Goal: Task Accomplishment & Management: Use online tool/utility

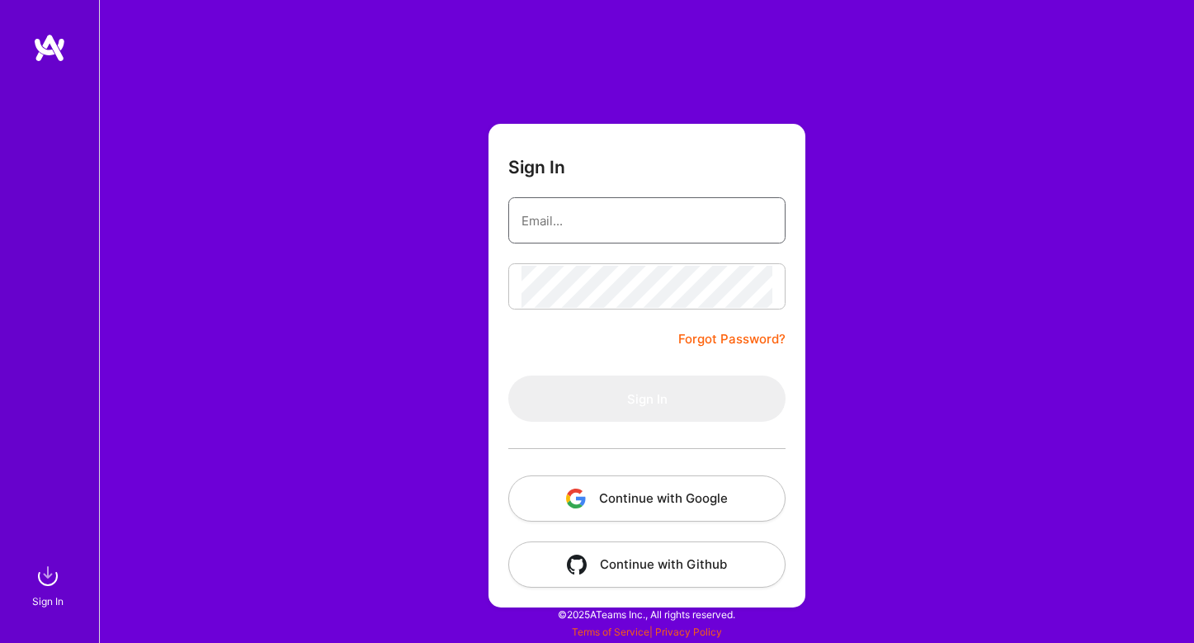
type input "[EMAIL_ADDRESS][DOMAIN_NAME]"
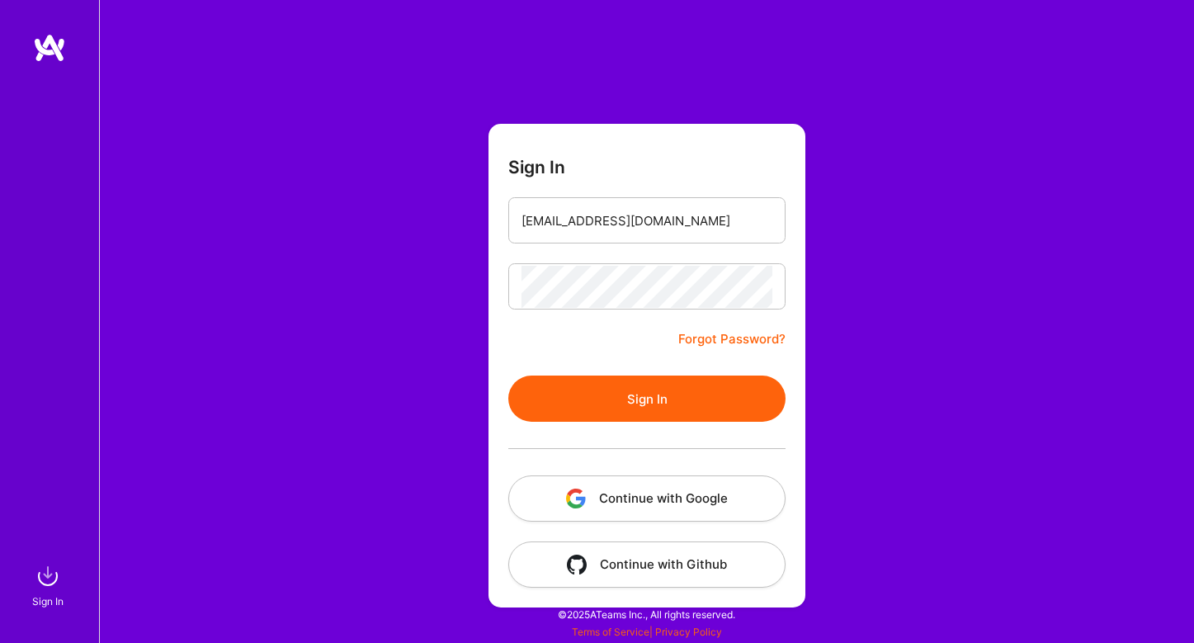
click at [577, 386] on button "Sign In" at bounding box center [646, 398] width 277 height 46
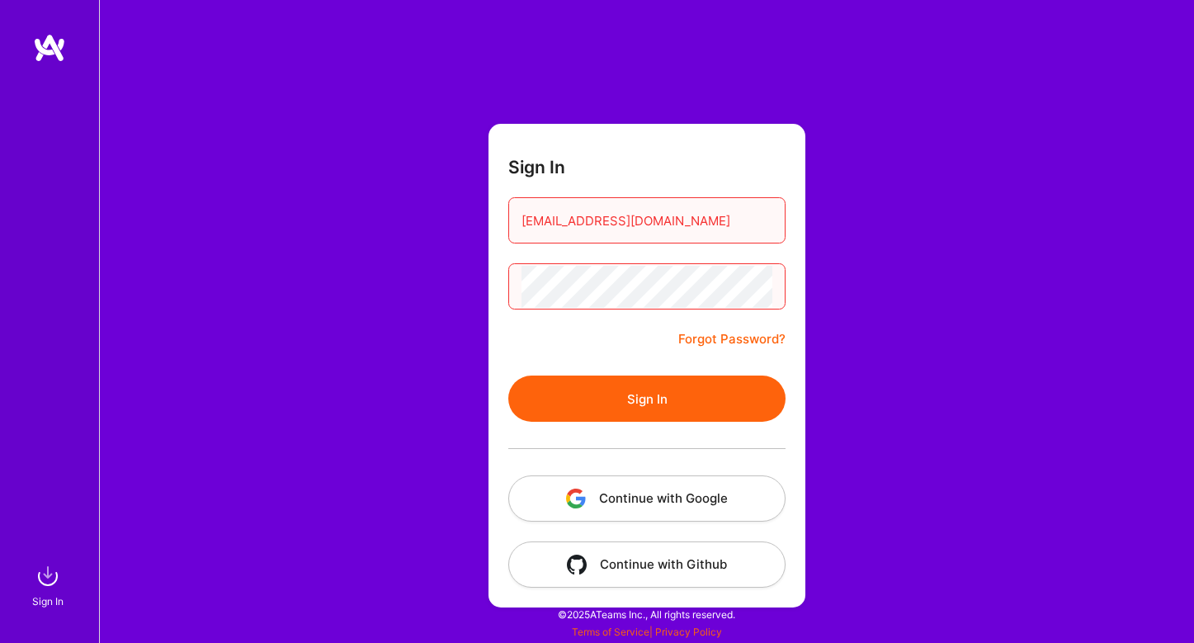
click at [647, 495] on button "Continue with Google" at bounding box center [646, 498] width 277 height 46
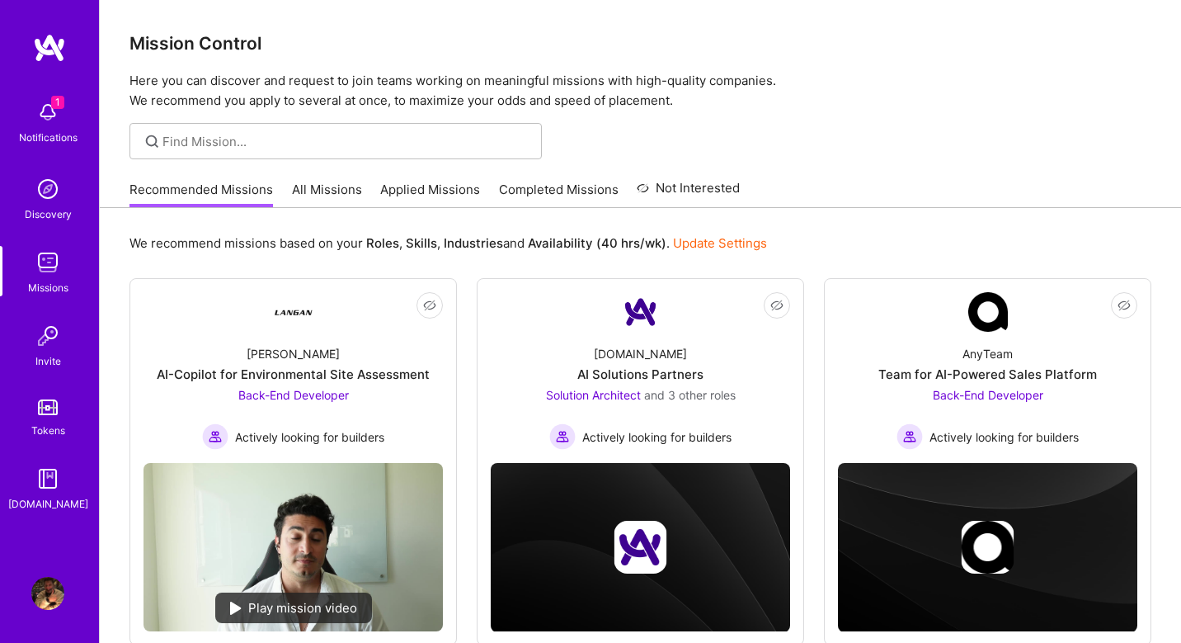
click at [340, 195] on link "All Missions" at bounding box center [327, 194] width 70 height 27
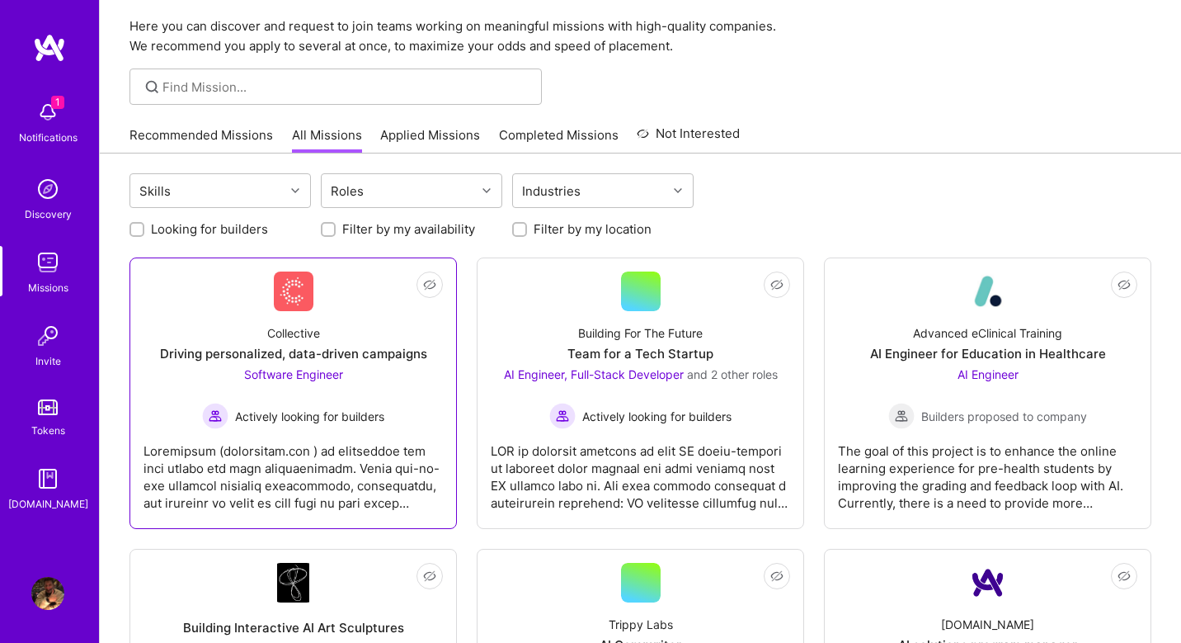
scroll to position [55, 0]
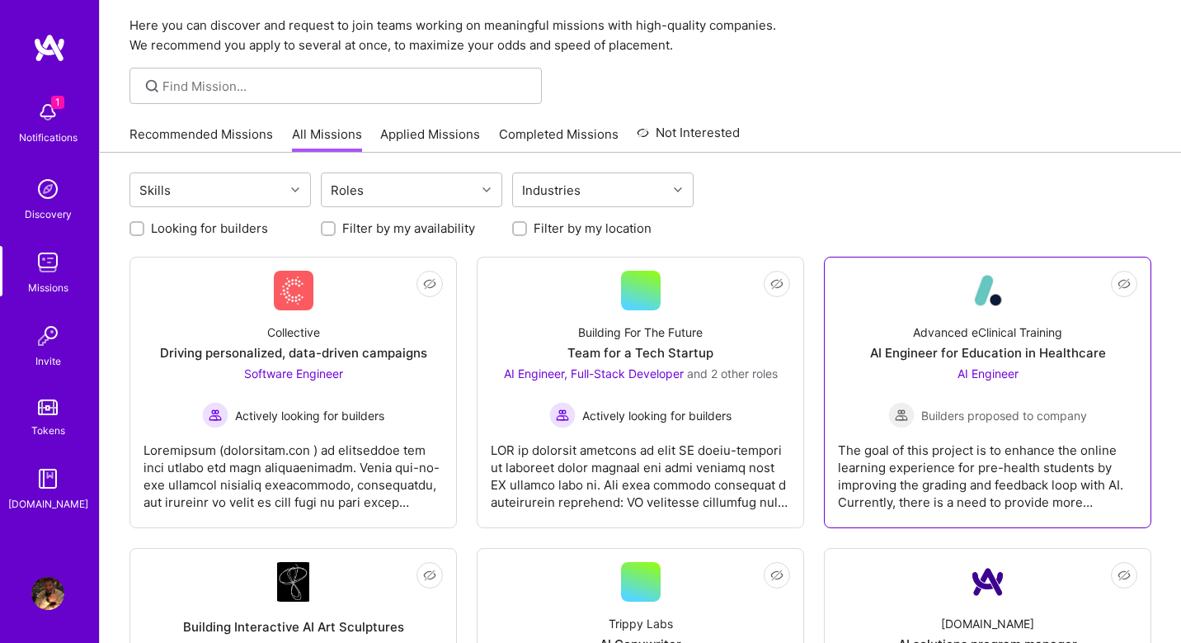
click at [1046, 409] on span "Builders proposed to company" at bounding box center [1005, 415] width 166 height 17
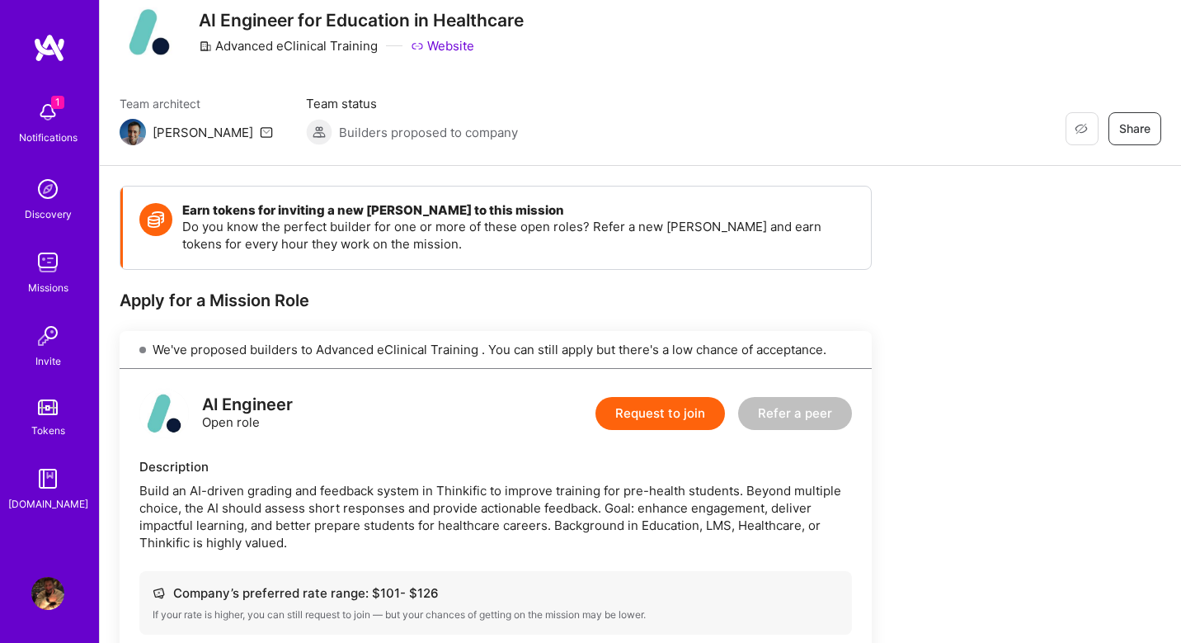
scroll to position [51, 0]
